Goal: Task Accomplishment & Management: Manage account settings

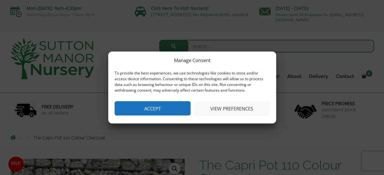
click at [232, 110] on button "View preferences" at bounding box center [232, 108] width 76 height 14
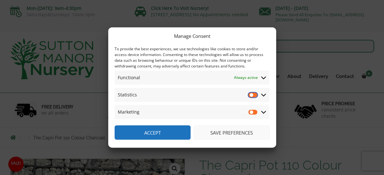
click at [254, 93] on input "Statistics" at bounding box center [253, 95] width 10 height 6
checkbox input "true"
click at [253, 112] on input "Marketing" at bounding box center [253, 112] width 10 height 6
checkbox input "true"
click at [264, 80] on icon at bounding box center [263, 78] width 5 height 6
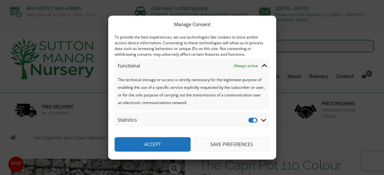
drag, startPoint x: 262, startPoint y: 118, endPoint x: 255, endPoint y: 120, distance: 7.3
click at [255, 120] on span "Statistics Statistics" at bounding box center [191, 120] width 154 height 14
click at [251, 120] on input "Statistics" at bounding box center [253, 120] width 10 height 6
click at [254, 120] on input "Statistics" at bounding box center [253, 120] width 10 height 6
checkbox input "true"
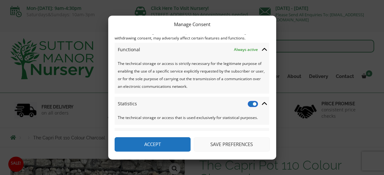
scroll to position [25, 0]
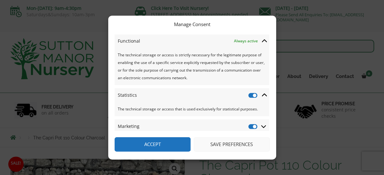
click at [312, 32] on div "Manage Consent To provide the best experiences, we use technologies like cookie…" at bounding box center [192, 87] width 384 height 175
click at [293, 142] on div "Manage Consent To provide the best experiences, we use technologies like cookie…" at bounding box center [192, 87] width 384 height 175
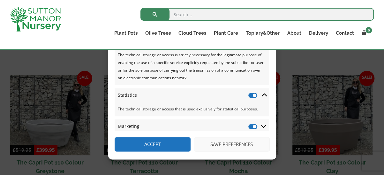
scroll to position [446, 0]
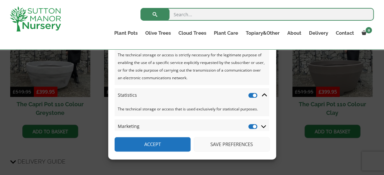
drag, startPoint x: 133, startPoint y: 148, endPoint x: 85, endPoint y: 147, distance: 47.2
click at [86, 147] on div "Manage Consent To provide the best experiences, we use technologies like cookie…" at bounding box center [192, 87] width 384 height 175
click at [83, 146] on div "Manage Consent To provide the best experiences, we use technologies like cookie…" at bounding box center [192, 87] width 384 height 175
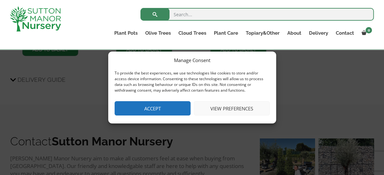
scroll to position [765, 0]
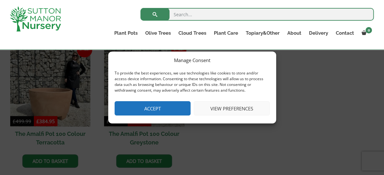
scroll to position [638, 0]
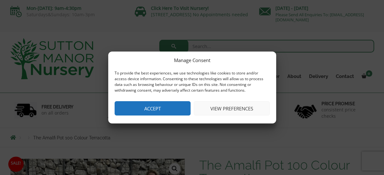
click at [219, 112] on button "View preferences" at bounding box center [232, 108] width 76 height 14
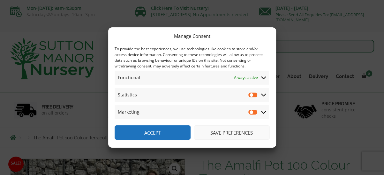
click at [262, 96] on icon at bounding box center [263, 95] width 5 height 6
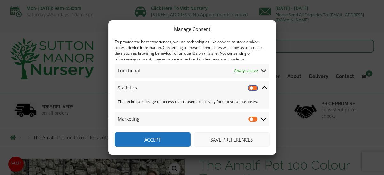
click at [254, 88] on input "Statistics" at bounding box center [253, 88] width 10 height 6
click at [250, 88] on input "Statistics" at bounding box center [253, 88] width 10 height 6
checkbox input "false"
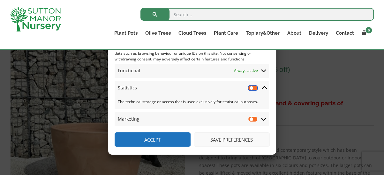
scroll to position [128, 0]
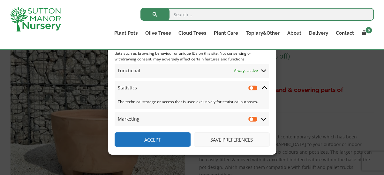
click at [310, 68] on div "Manage Consent To provide the best experiences, we use technologies like cookie…" at bounding box center [192, 87] width 384 height 175
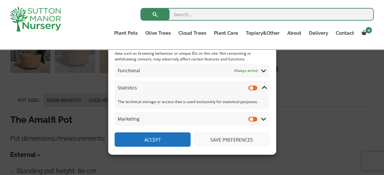
scroll to position [319, 0]
